Goal: Transaction & Acquisition: Book appointment/travel/reservation

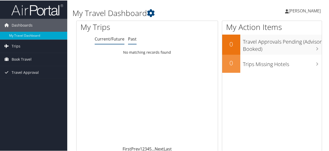
click at [133, 38] on link "Past" at bounding box center [132, 39] width 9 height 6
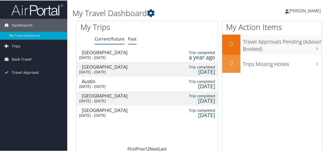
click at [105, 41] on link "Current/Future" at bounding box center [110, 39] width 30 height 6
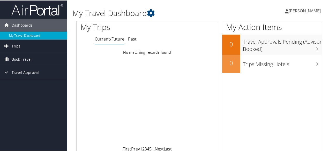
click at [30, 46] on link "Trips" at bounding box center [33, 45] width 67 height 13
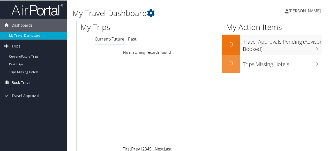
click at [34, 82] on link "Book Travel" at bounding box center [33, 82] width 67 height 13
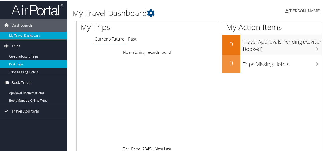
click at [32, 64] on link "Past Trips" at bounding box center [33, 64] width 67 height 8
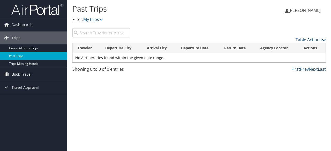
click at [31, 73] on span "Book Travel" at bounding box center [22, 74] width 20 height 13
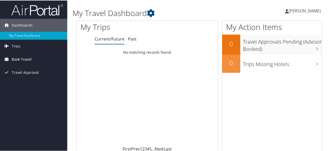
click at [25, 58] on span "Book Travel" at bounding box center [22, 58] width 20 height 13
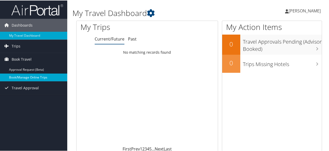
click at [33, 76] on link "Book/Manage Online Trips" at bounding box center [33, 77] width 67 height 8
